Goal: Navigation & Orientation: Find specific page/section

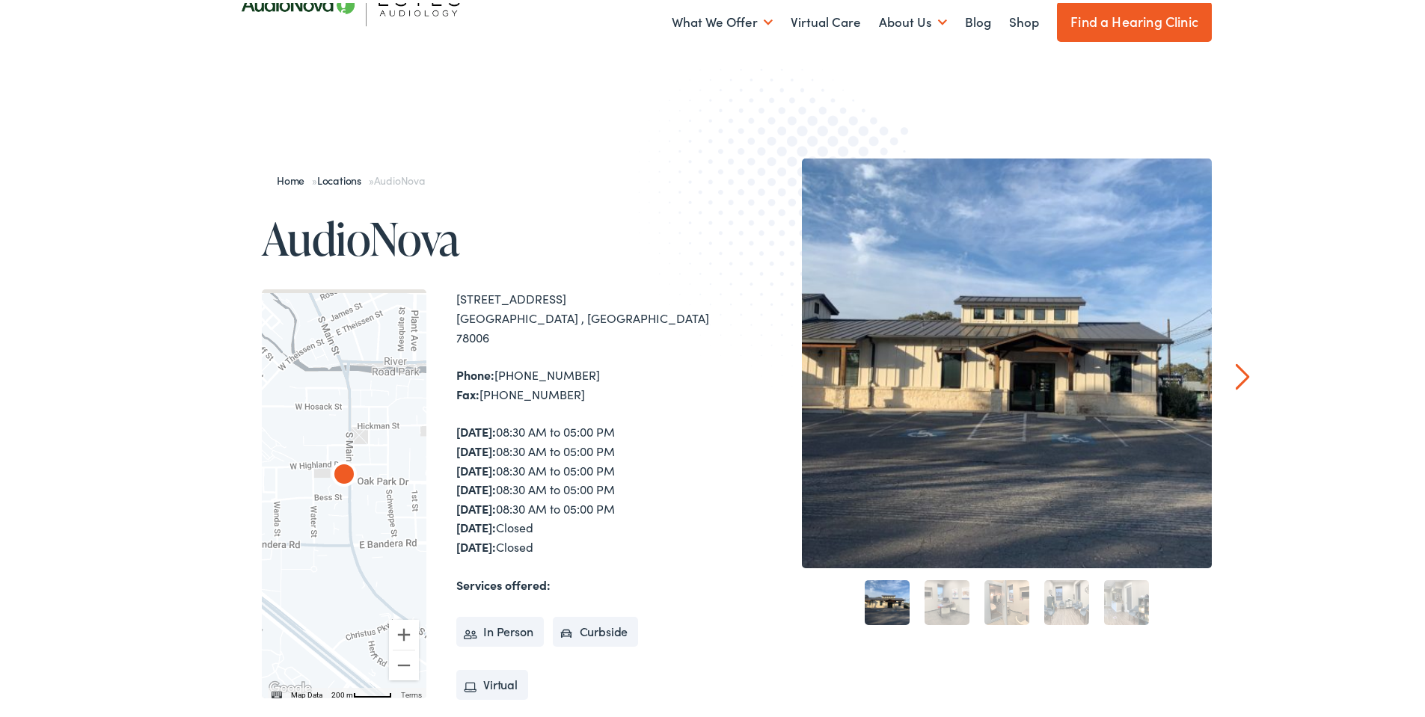
scroll to position [150, 0]
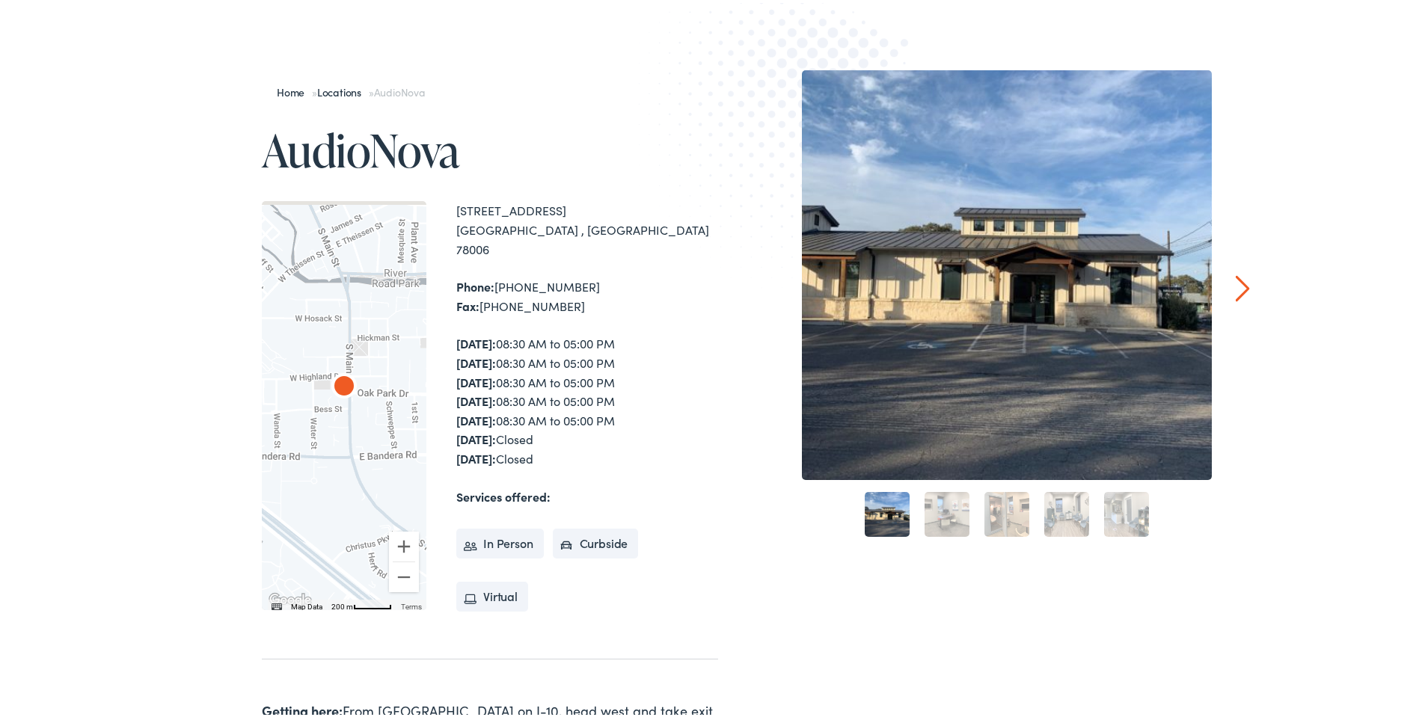
click at [935, 515] on link "2" at bounding box center [947, 511] width 45 height 45
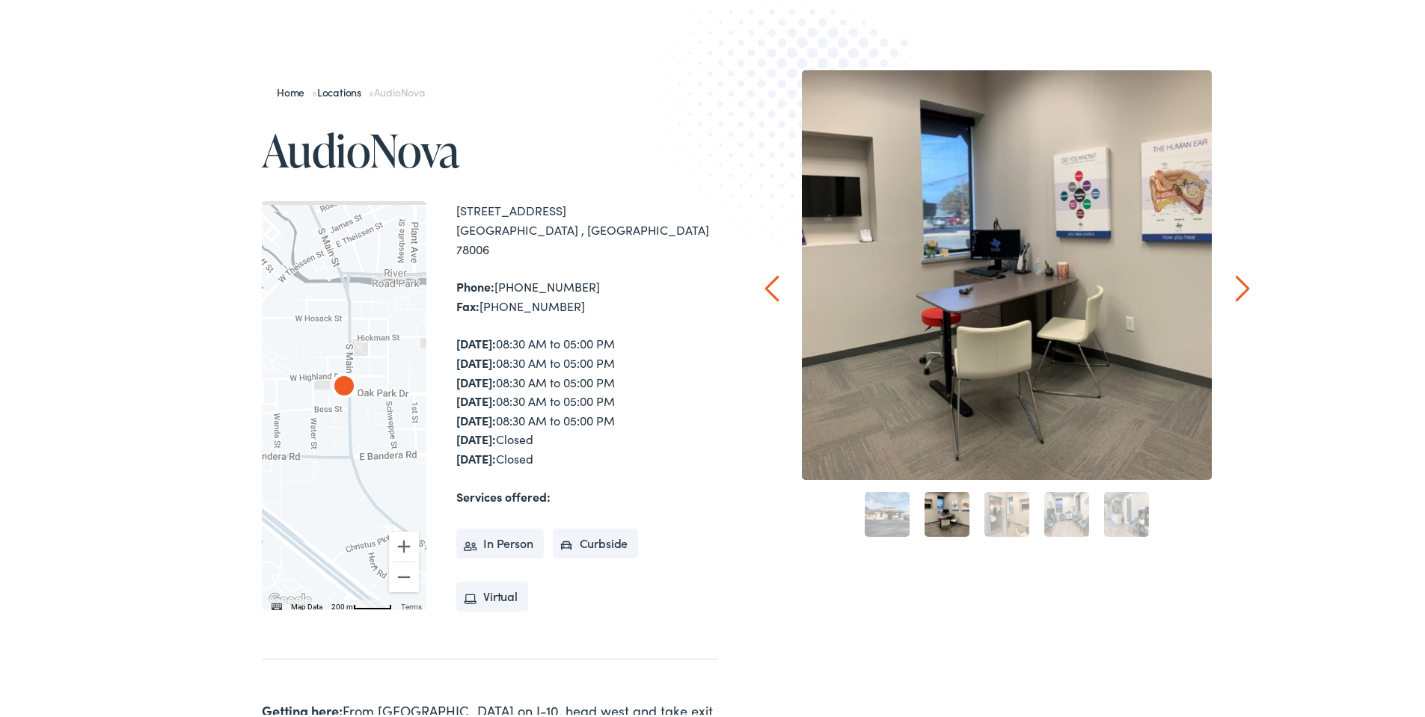
click at [998, 518] on link "3" at bounding box center [1006, 511] width 45 height 45
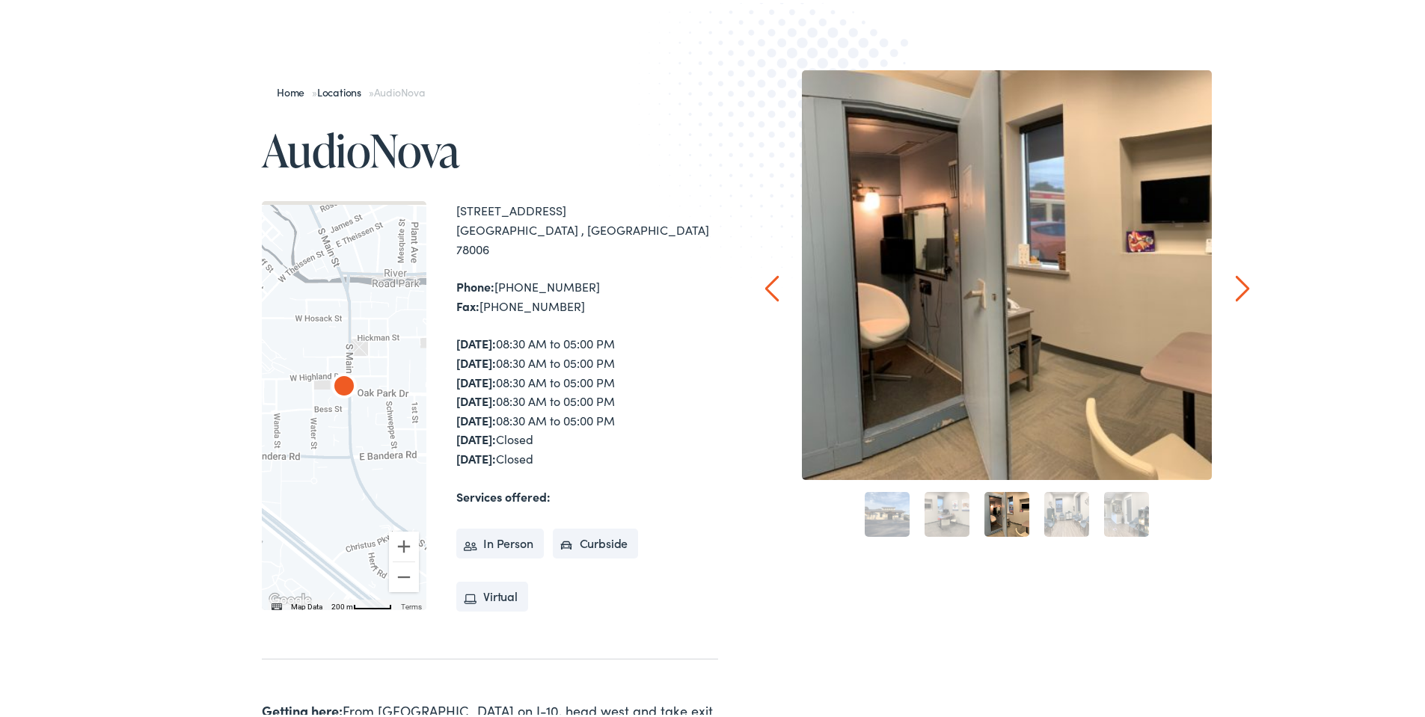
click at [1048, 516] on link "4" at bounding box center [1066, 511] width 45 height 45
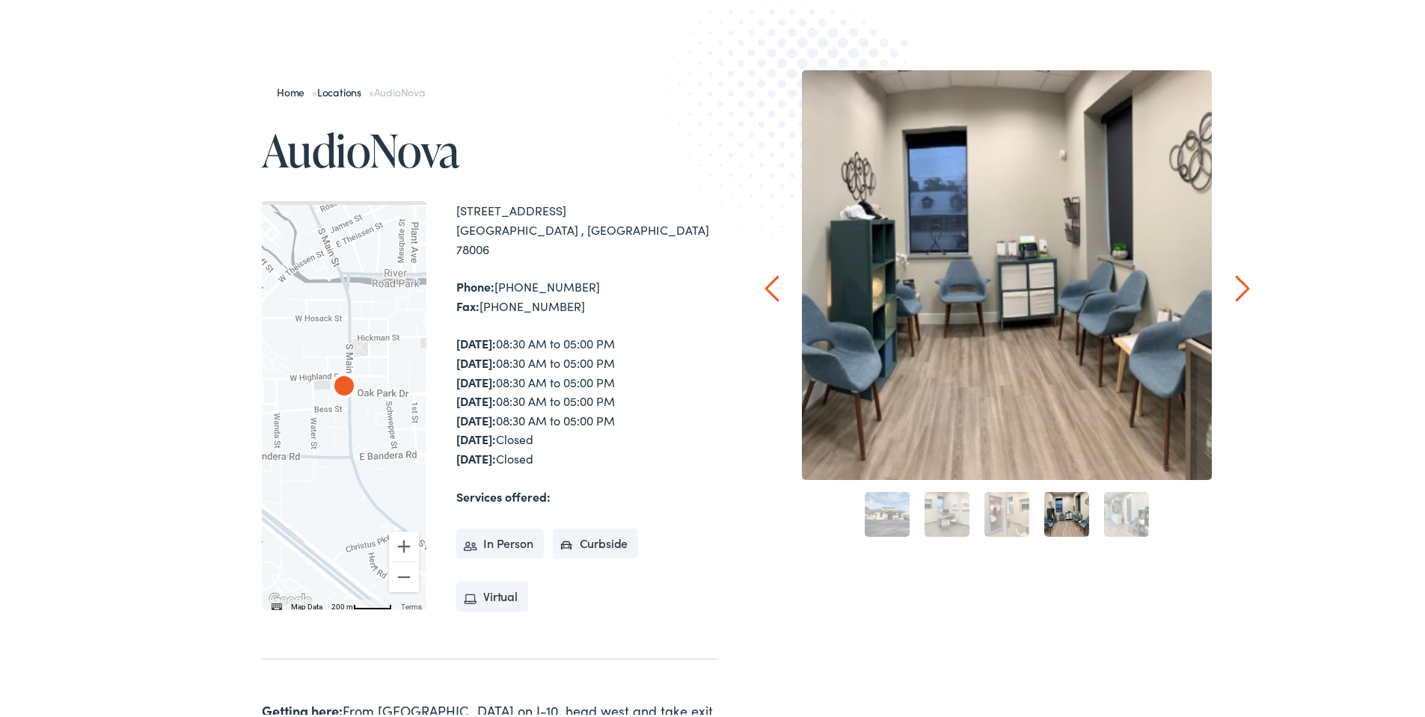
click at [997, 518] on link "3" at bounding box center [1006, 511] width 45 height 45
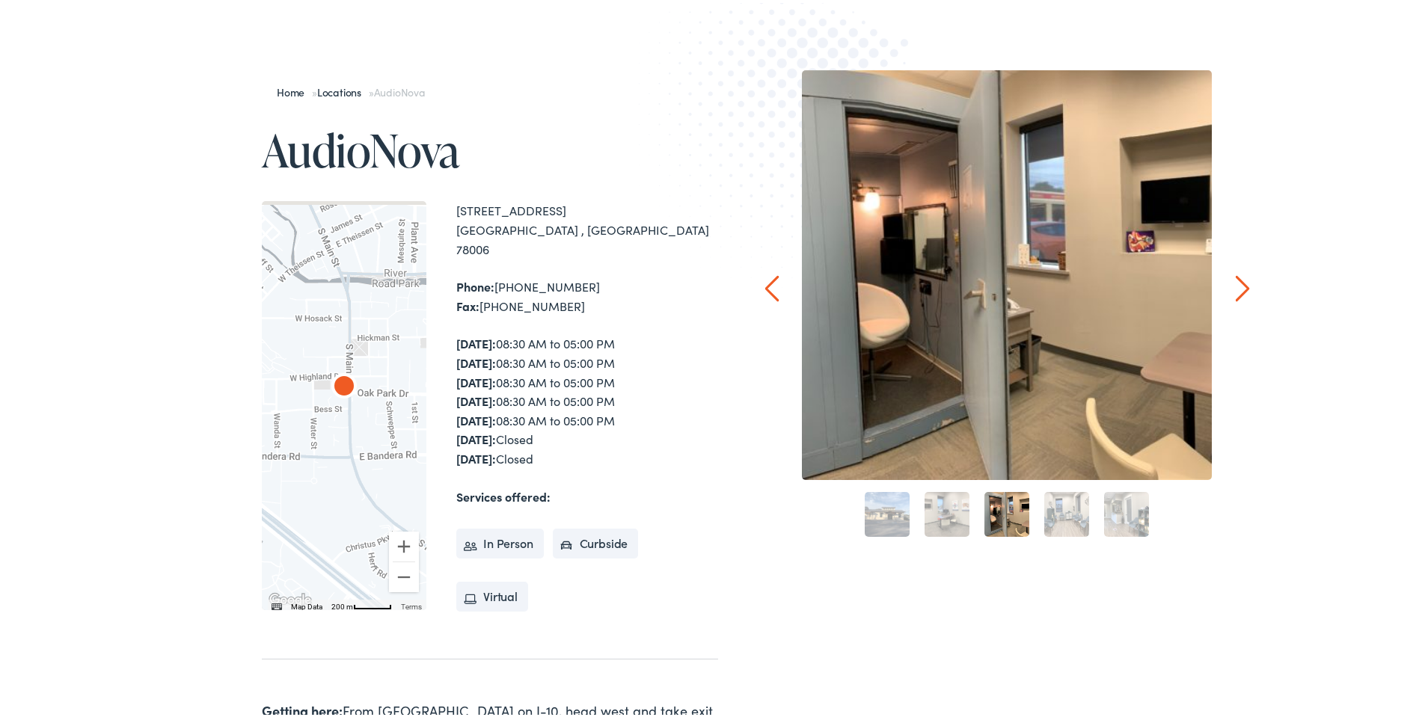
click at [1061, 521] on link "4" at bounding box center [1066, 511] width 45 height 45
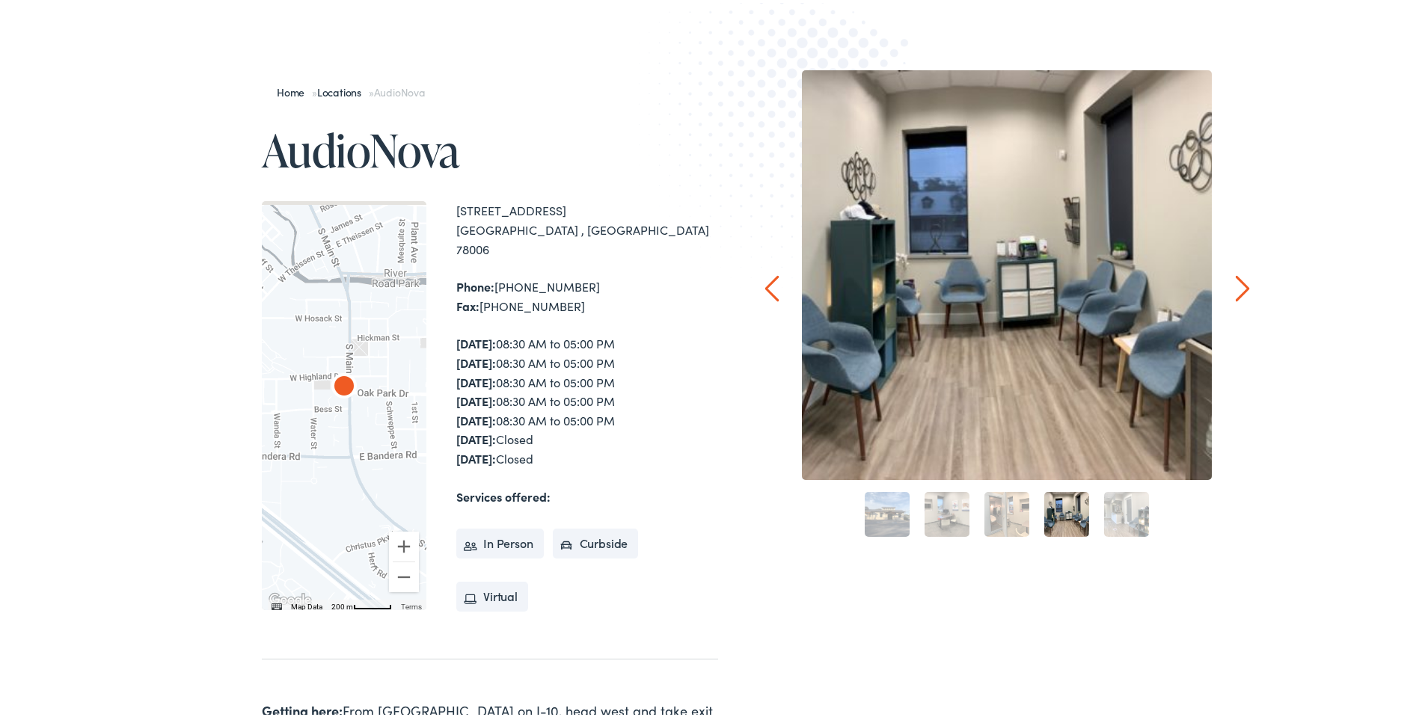
click at [1104, 518] on link "5" at bounding box center [1126, 511] width 45 height 45
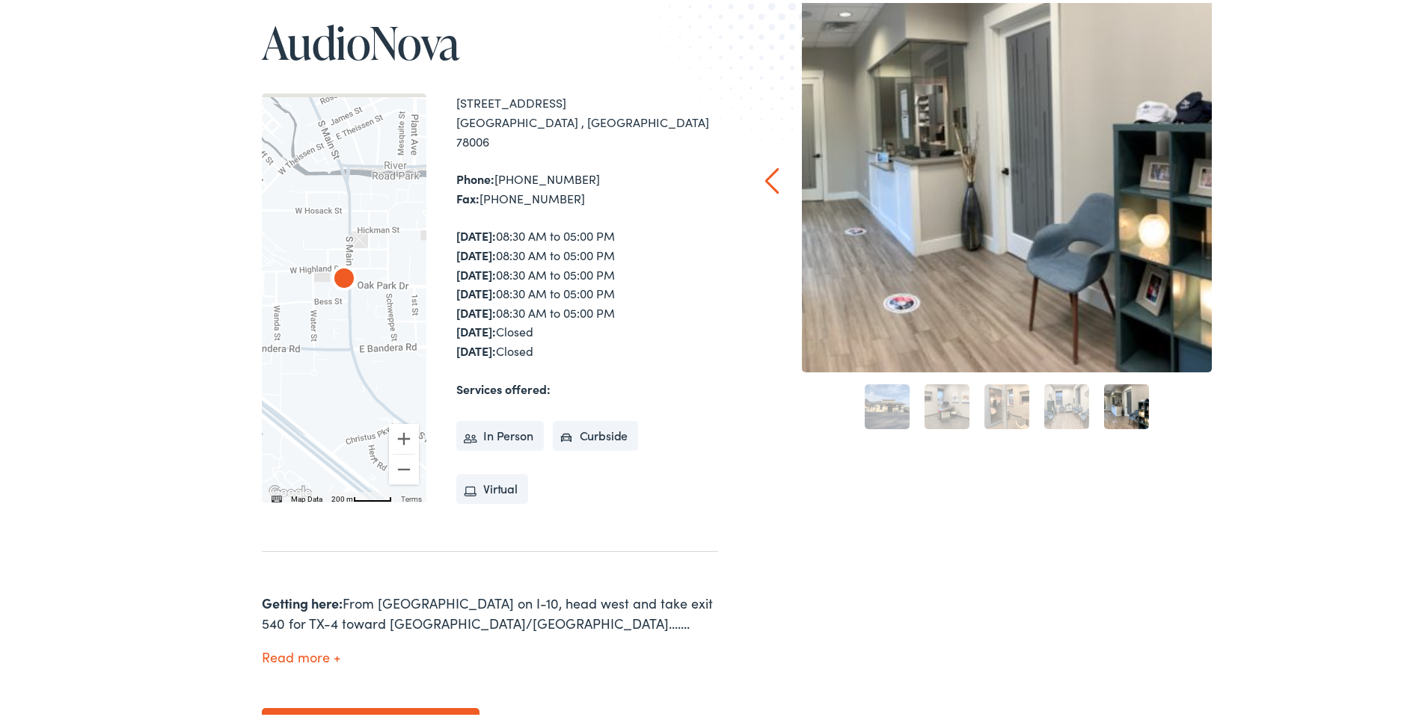
scroll to position [0, 0]
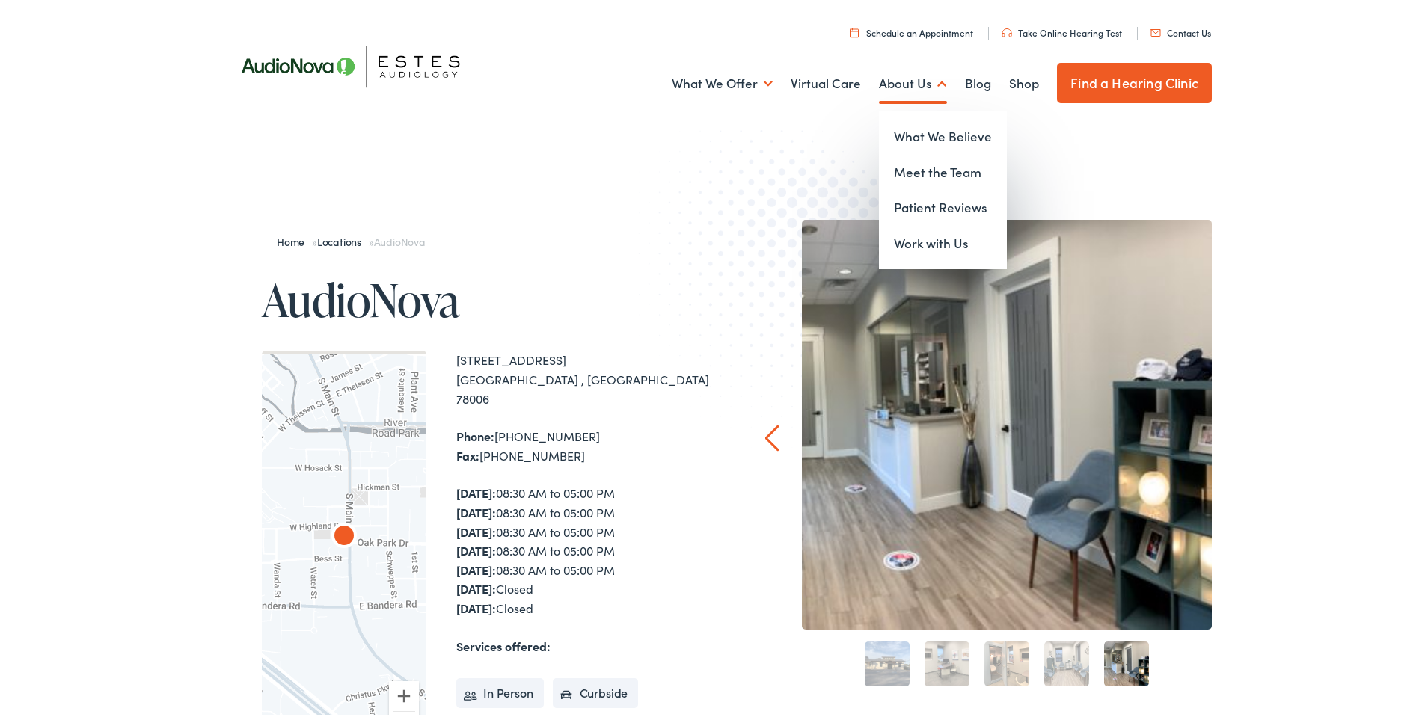
click at [903, 92] on link "About Us" at bounding box center [913, 80] width 68 height 55
click at [919, 160] on link "Meet the Team" at bounding box center [943, 170] width 128 height 36
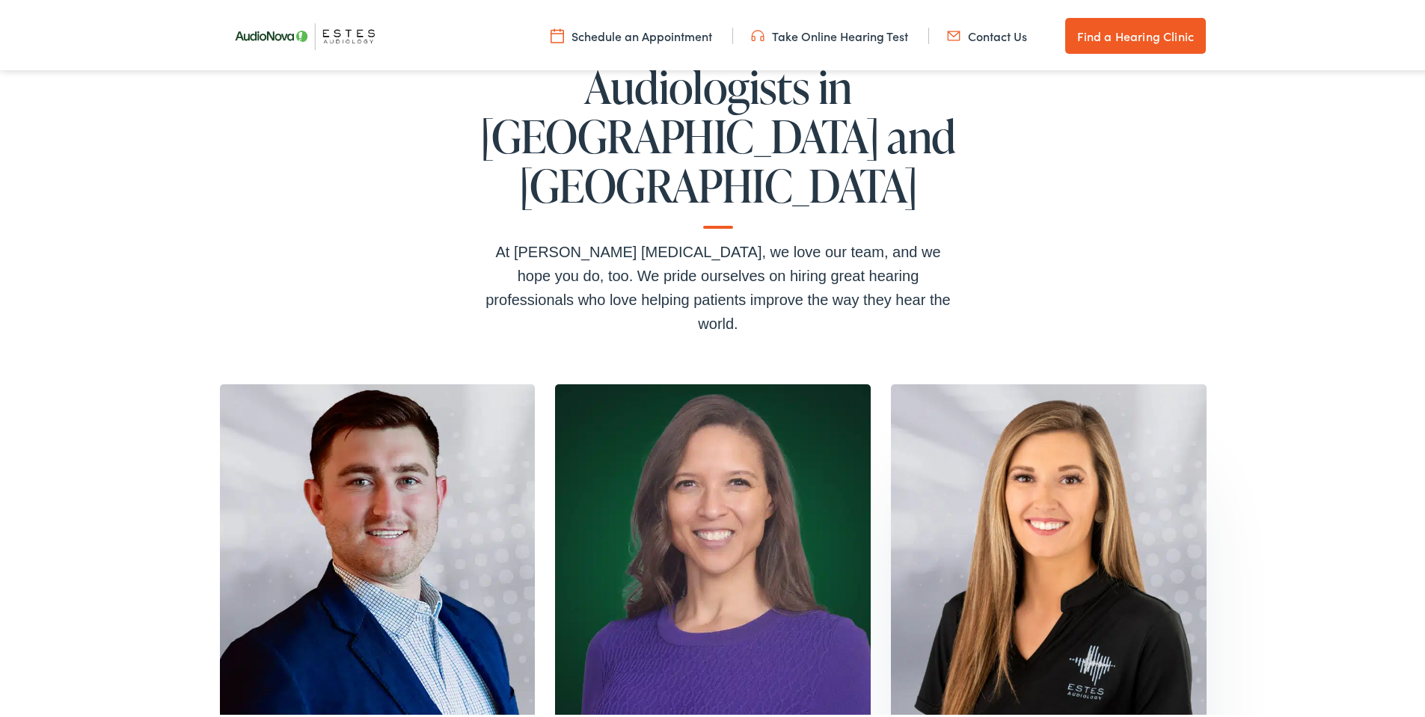
scroll to position [374, 0]
